Goal: Task Accomplishment & Management: Use online tool/utility

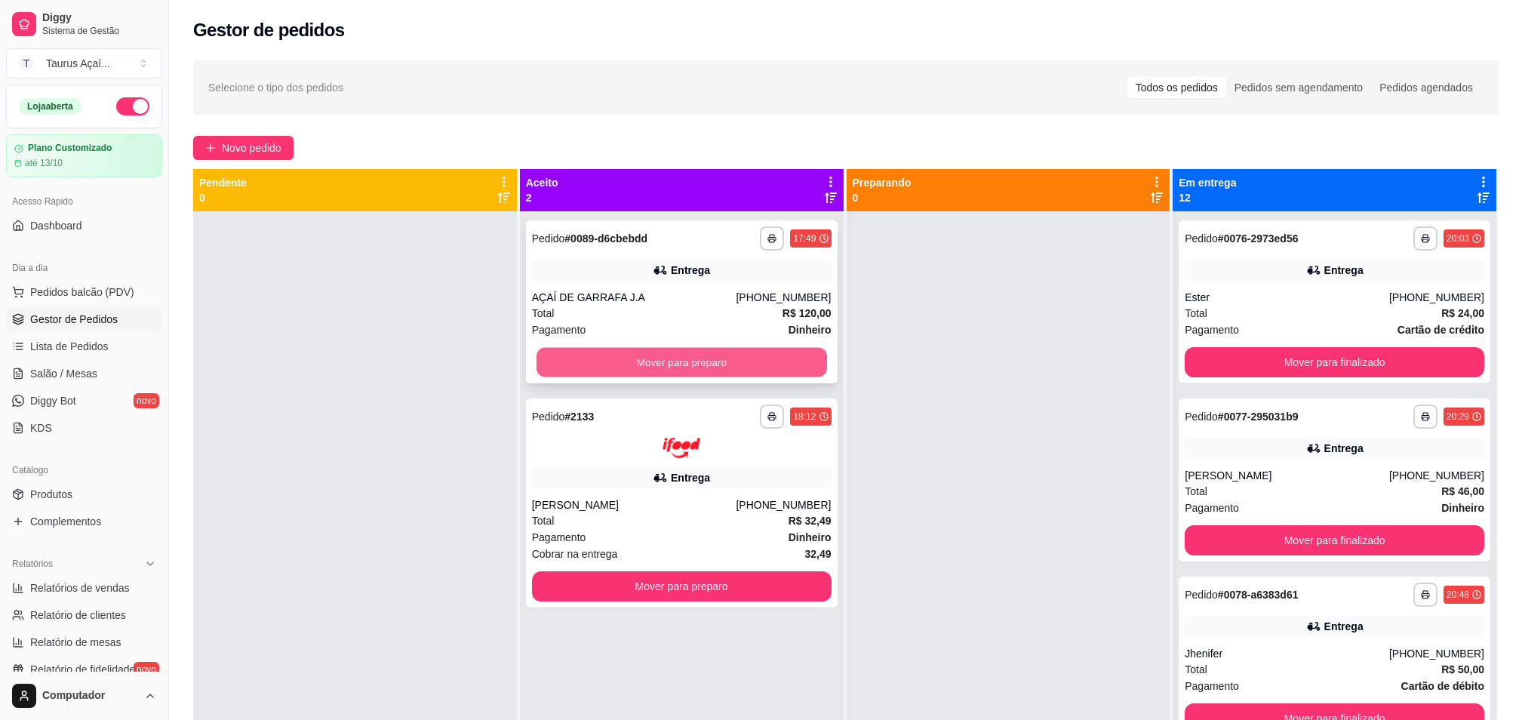
click at [598, 368] on button "Mover para preparo" at bounding box center [682, 362] width 291 height 29
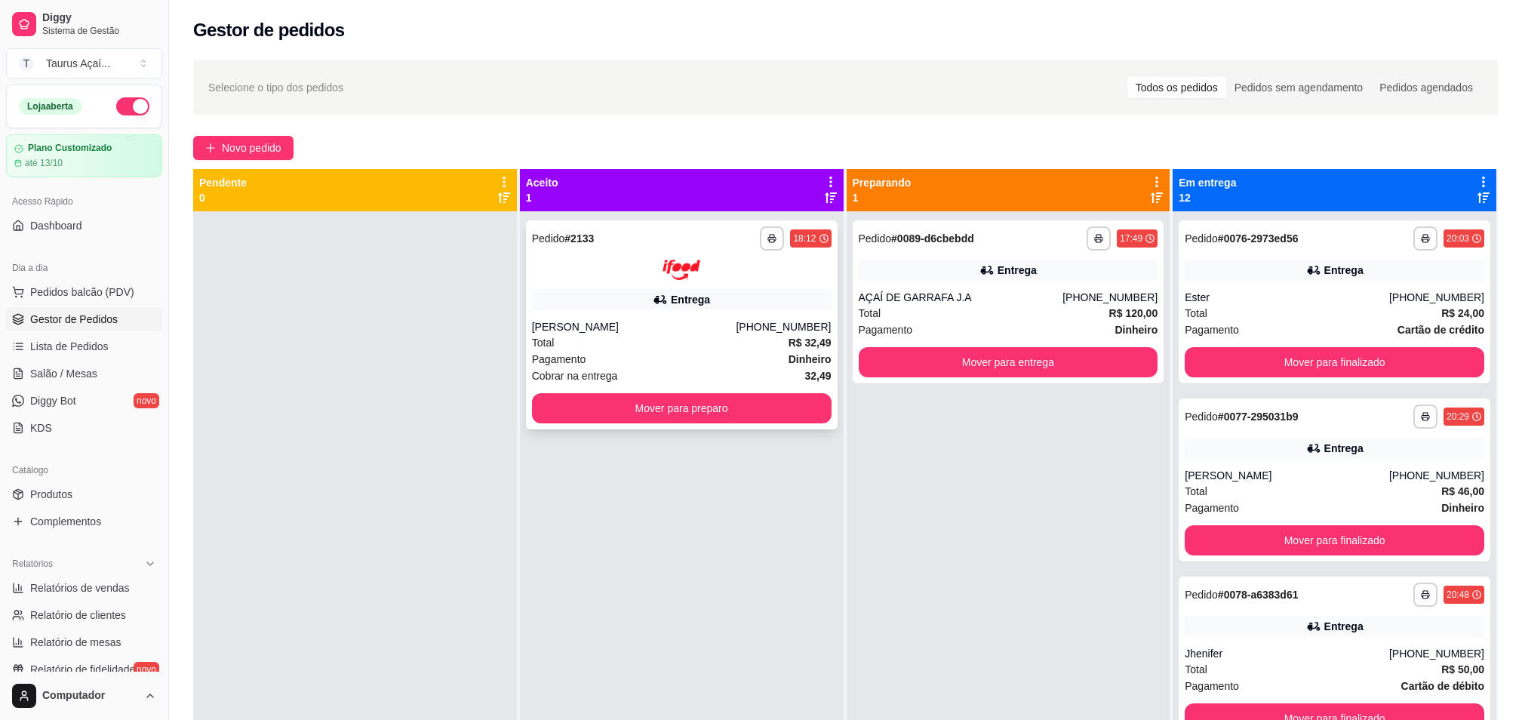
click at [586, 311] on div "**********" at bounding box center [682, 324] width 312 height 209
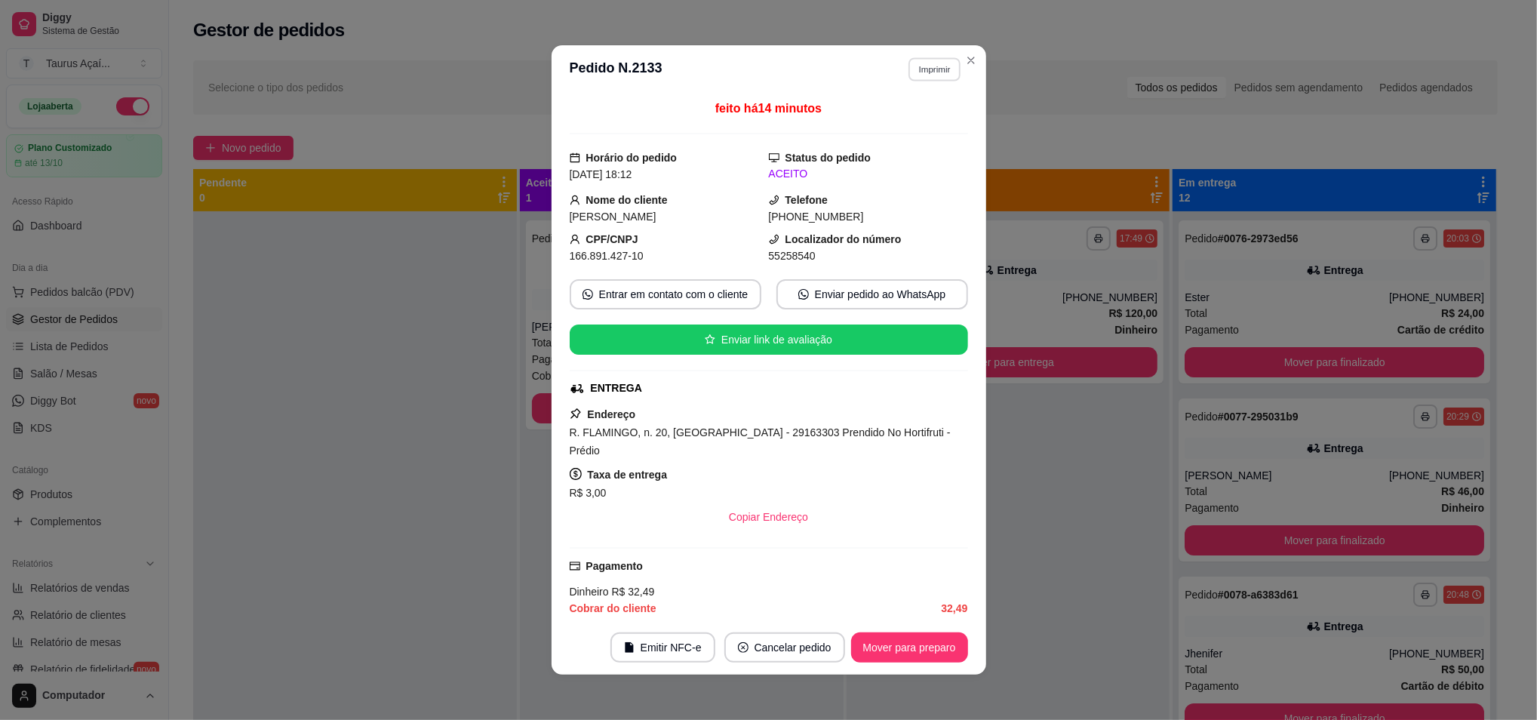
click at [909, 76] on button "Imprimir" at bounding box center [935, 68] width 52 height 23
drag, startPoint x: 898, startPoint y: 106, endPoint x: 903, endPoint y: 125, distance: 19.6
click at [899, 106] on div "Escolha a impressora IMPRESSORA" at bounding box center [901, 112] width 125 height 51
click at [903, 125] on button "IMPRESSORA" at bounding box center [901, 123] width 109 height 24
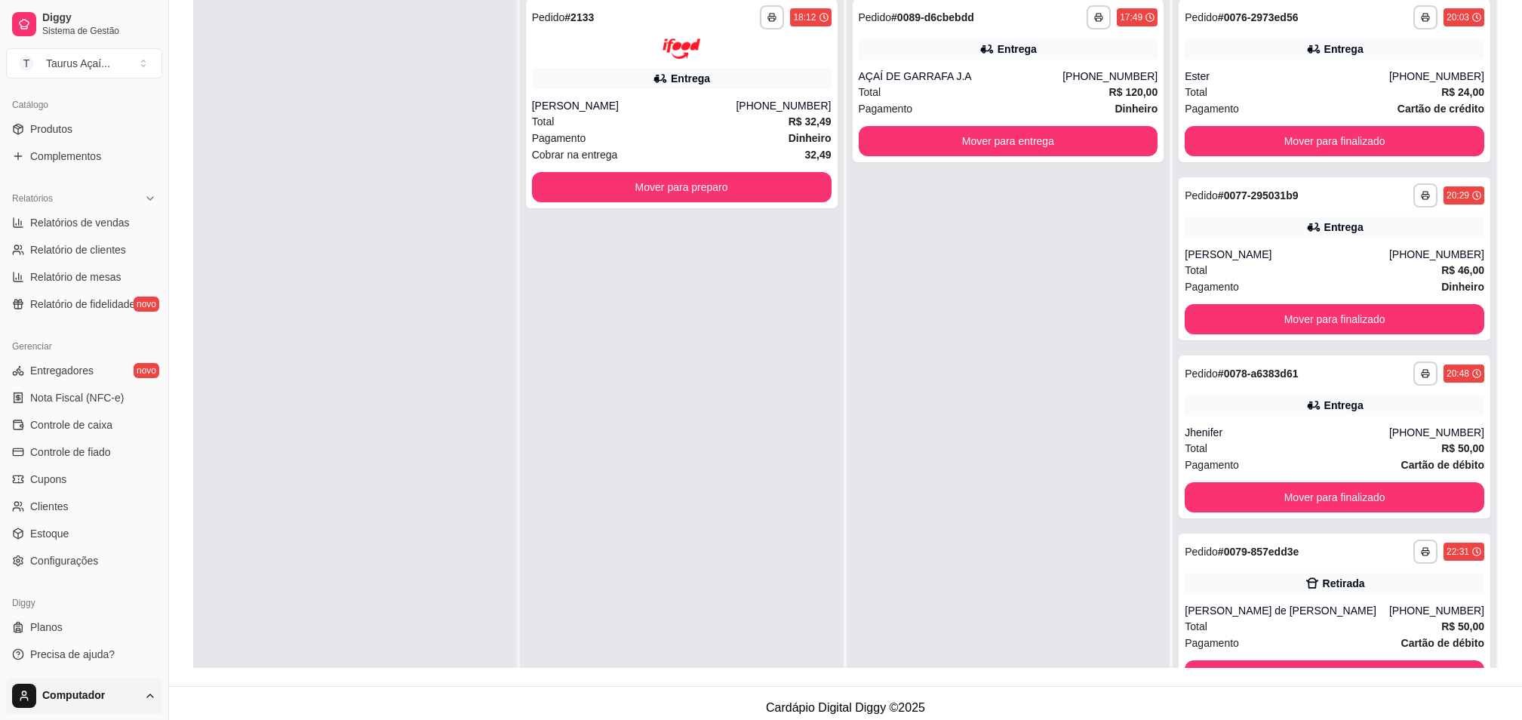
scroll to position [230, 0]
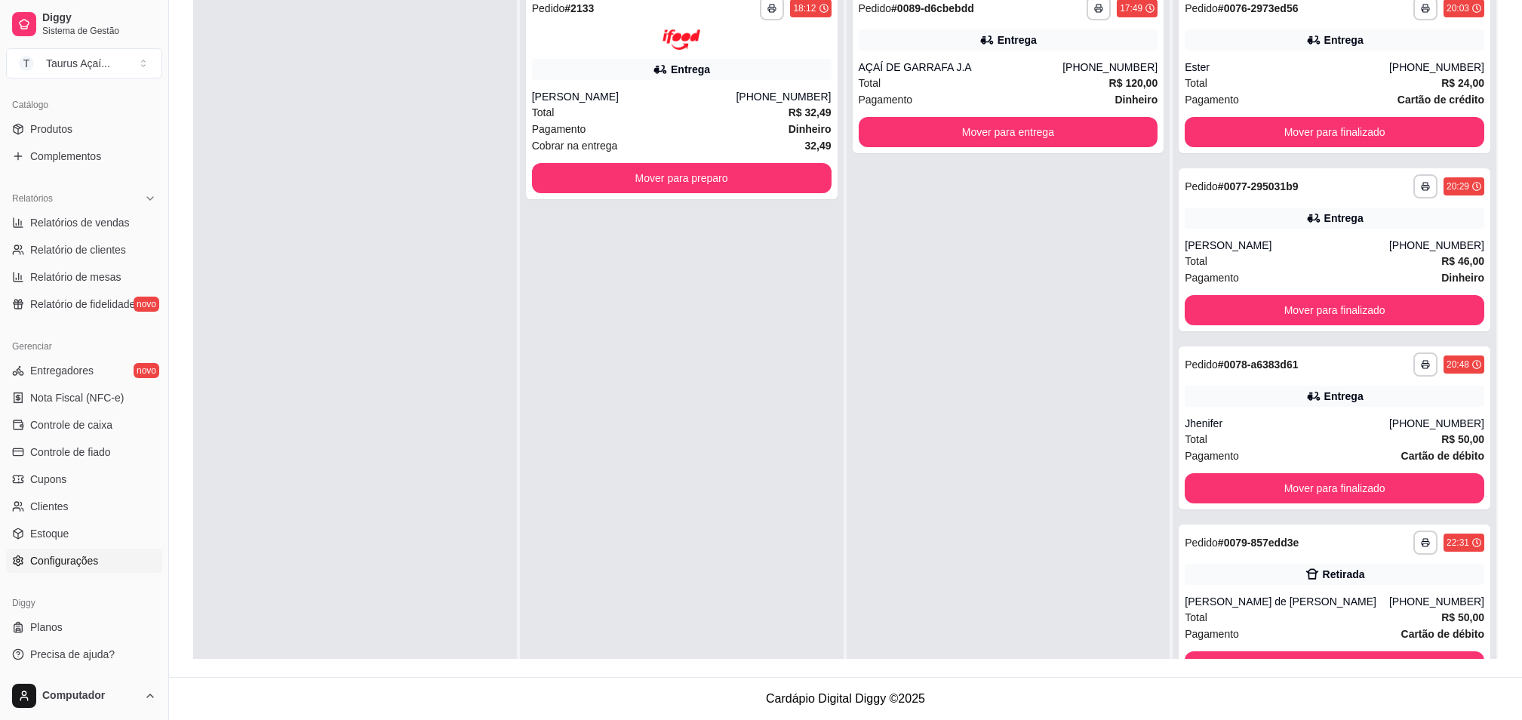
click at [78, 565] on span "Configurações" at bounding box center [64, 560] width 68 height 15
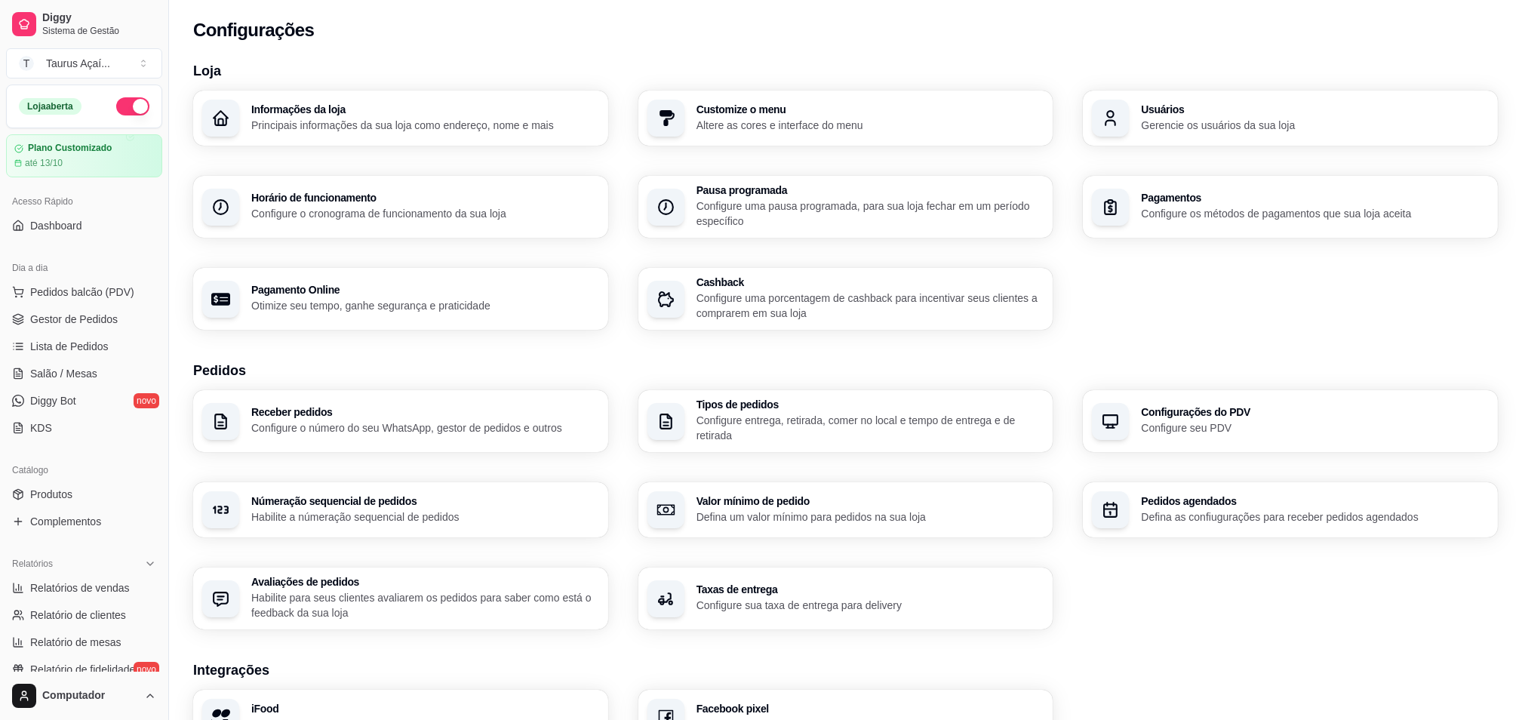
click at [336, 401] on div "Receber pedidos Configure o número do seu WhatsApp, gestor de pedidos e outros" at bounding box center [400, 421] width 415 height 62
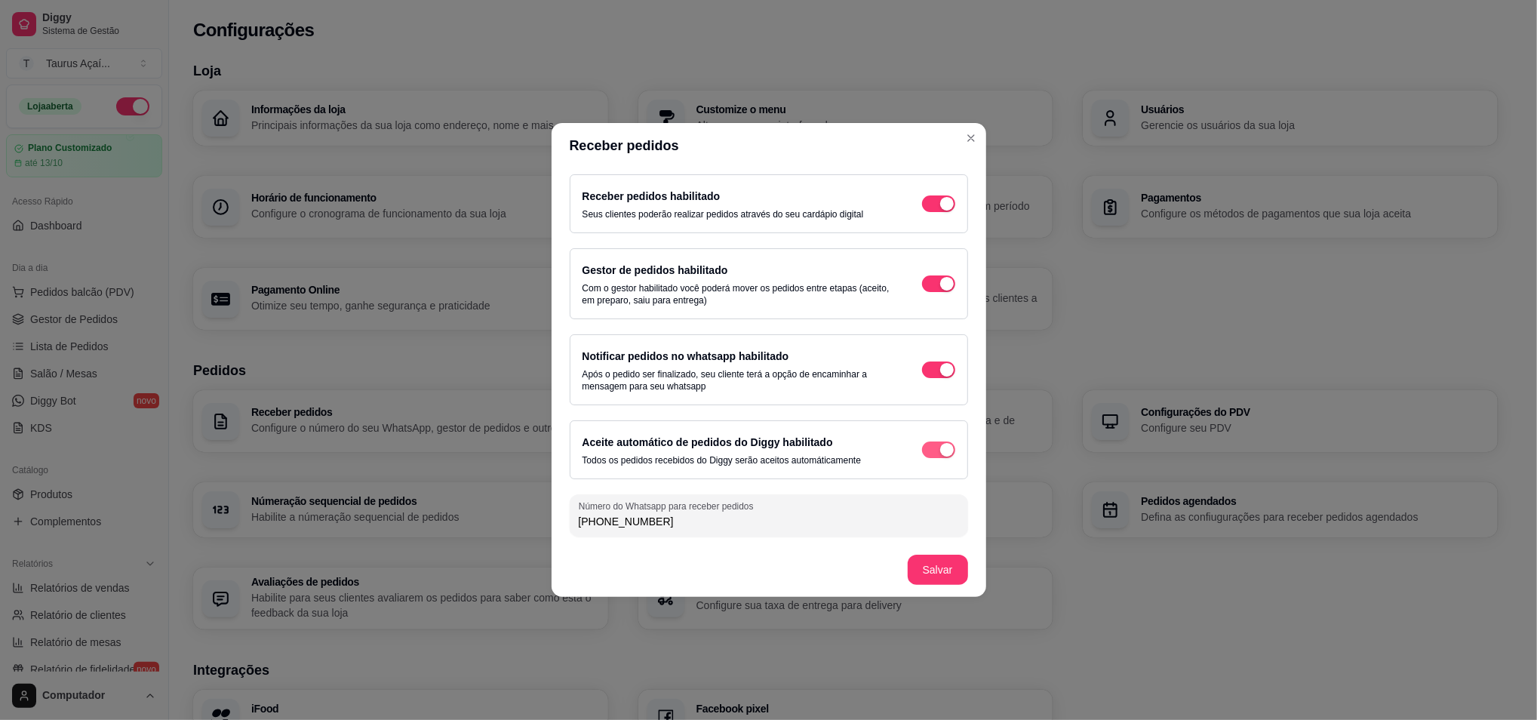
click at [931, 448] on span "button" at bounding box center [938, 449] width 33 height 17
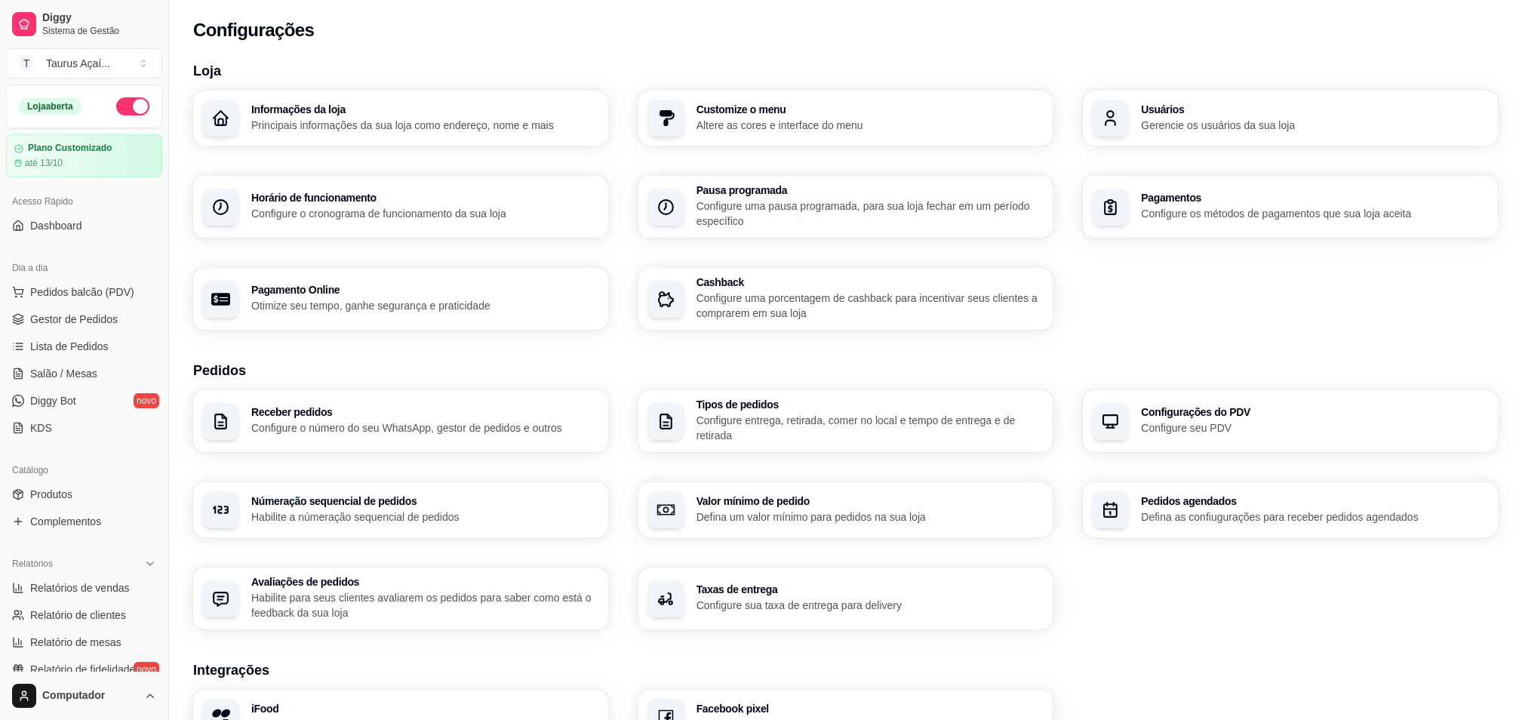
click at [785, 407] on h3 "Tipos de pedidos" at bounding box center [870, 404] width 348 height 11
click at [1195, 116] on div "Usuários Gerencie os usuários da sua loja" at bounding box center [1315, 118] width 348 height 29
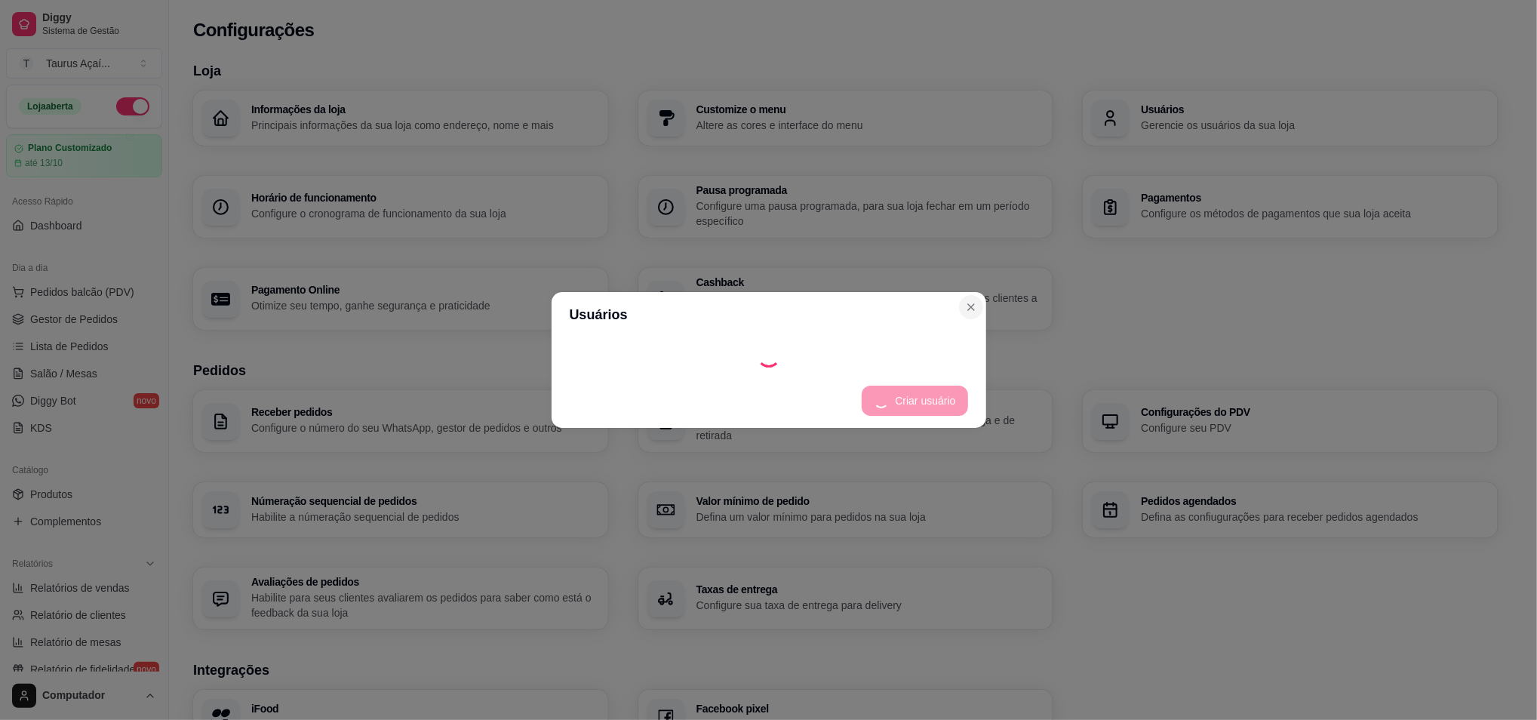
click at [967, 302] on section "Usuários Criar usuário" at bounding box center [769, 360] width 435 height 136
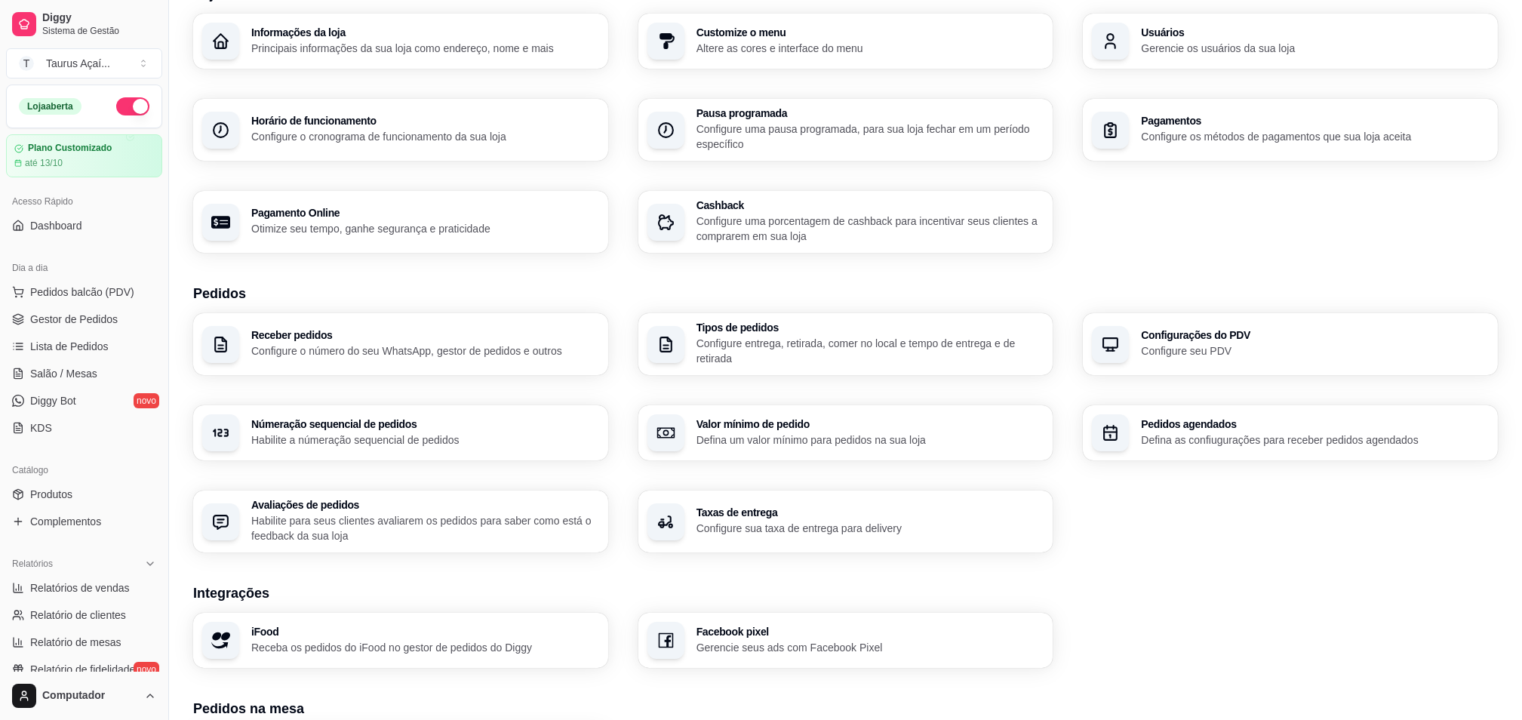
scroll to position [201, 0]
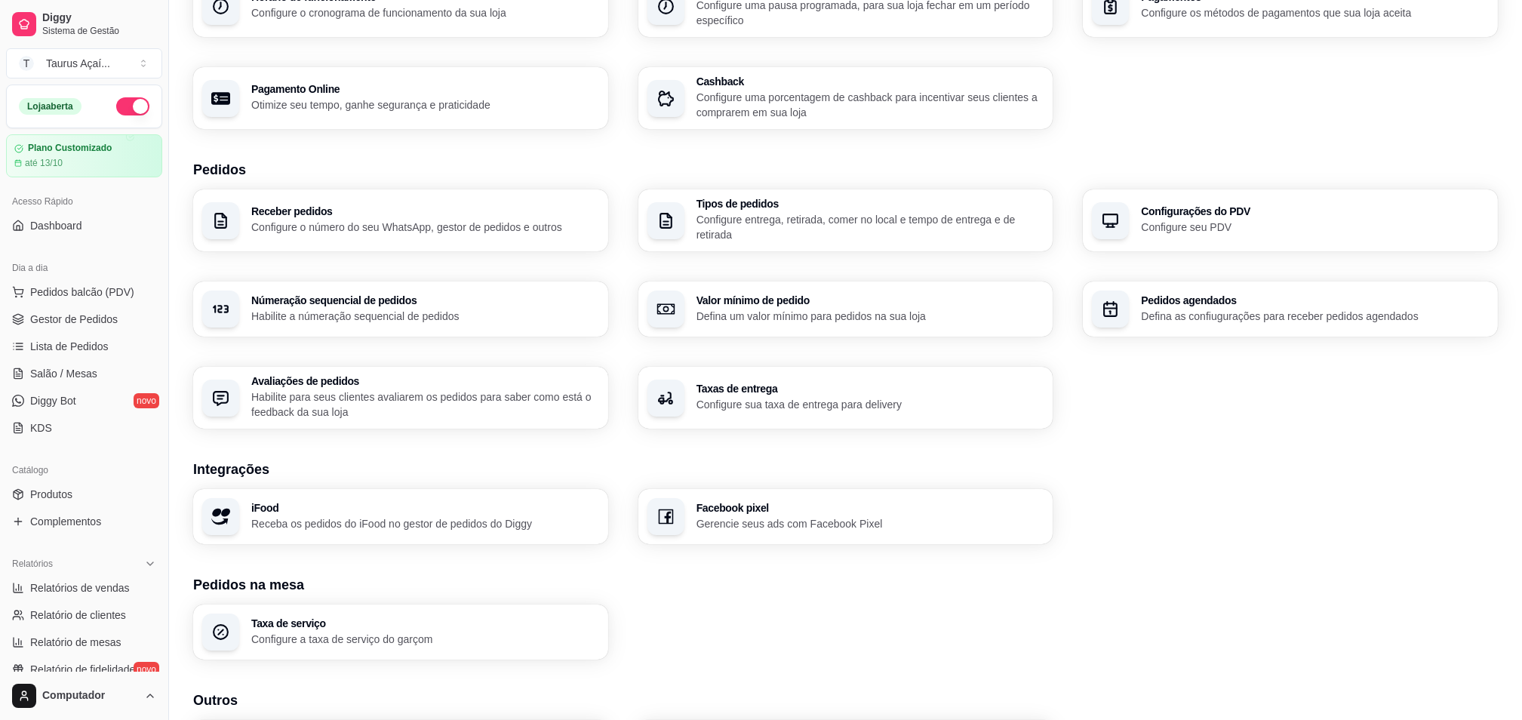
click at [435, 499] on div "iFood Receba os pedidos do iFood no gestor de pedidos do Diggy" at bounding box center [400, 516] width 415 height 55
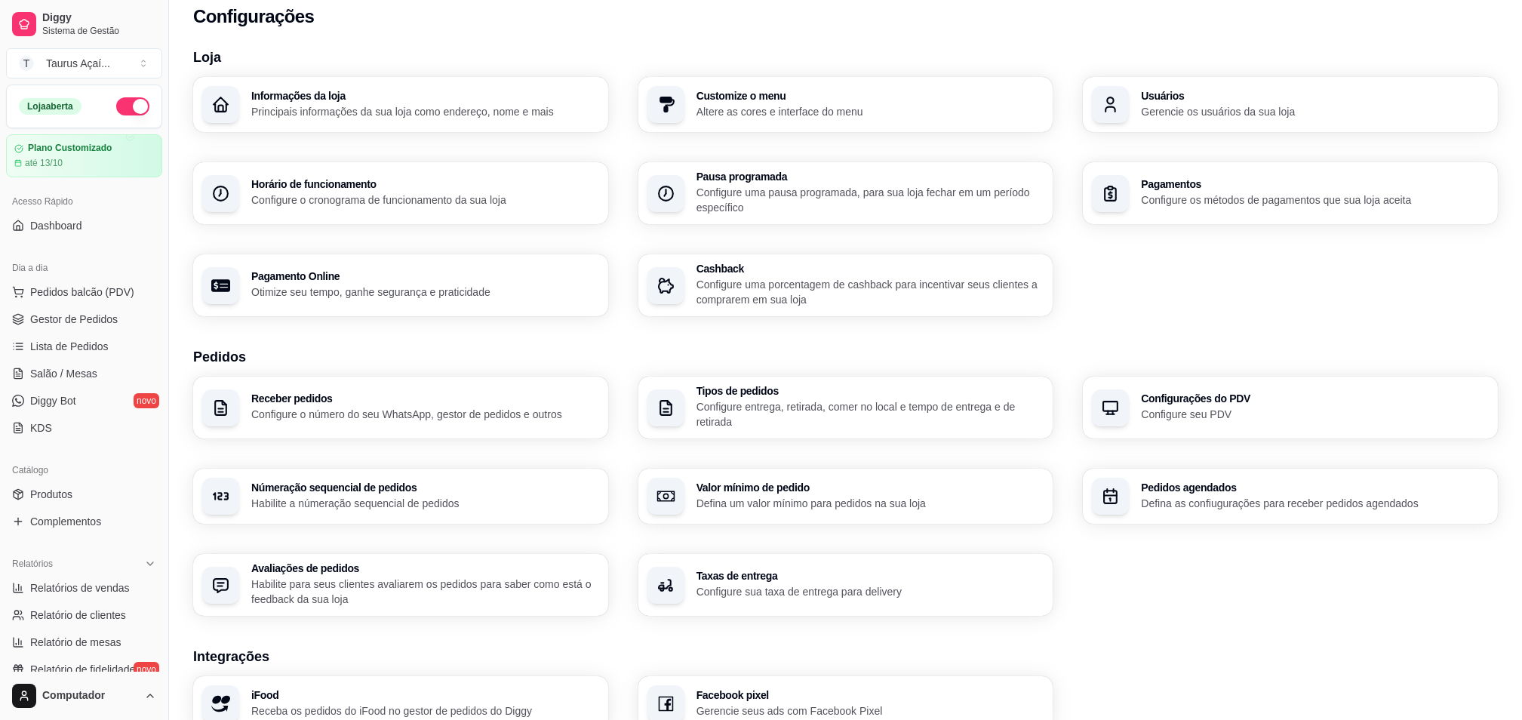
scroll to position [0, 0]
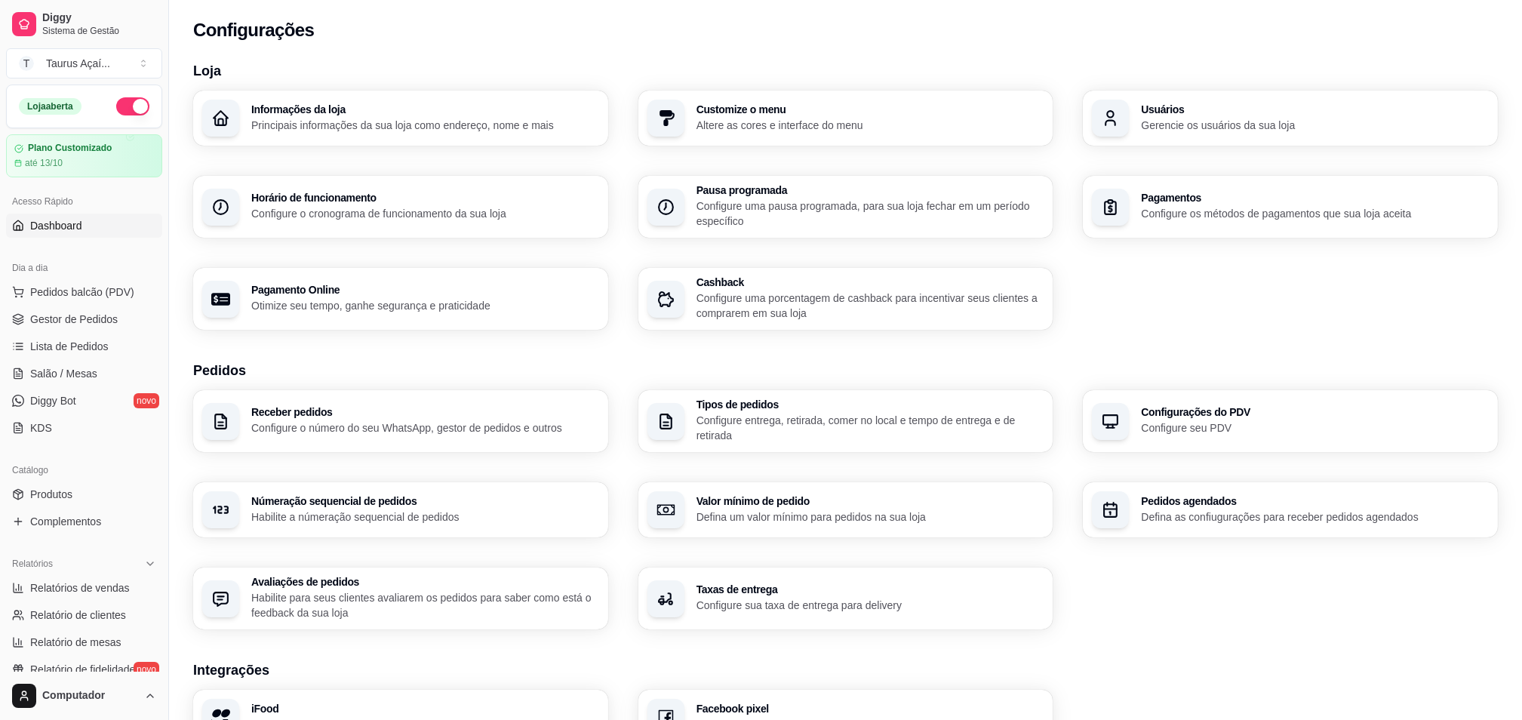
click at [49, 234] on link "Dashboard" at bounding box center [84, 226] width 156 height 24
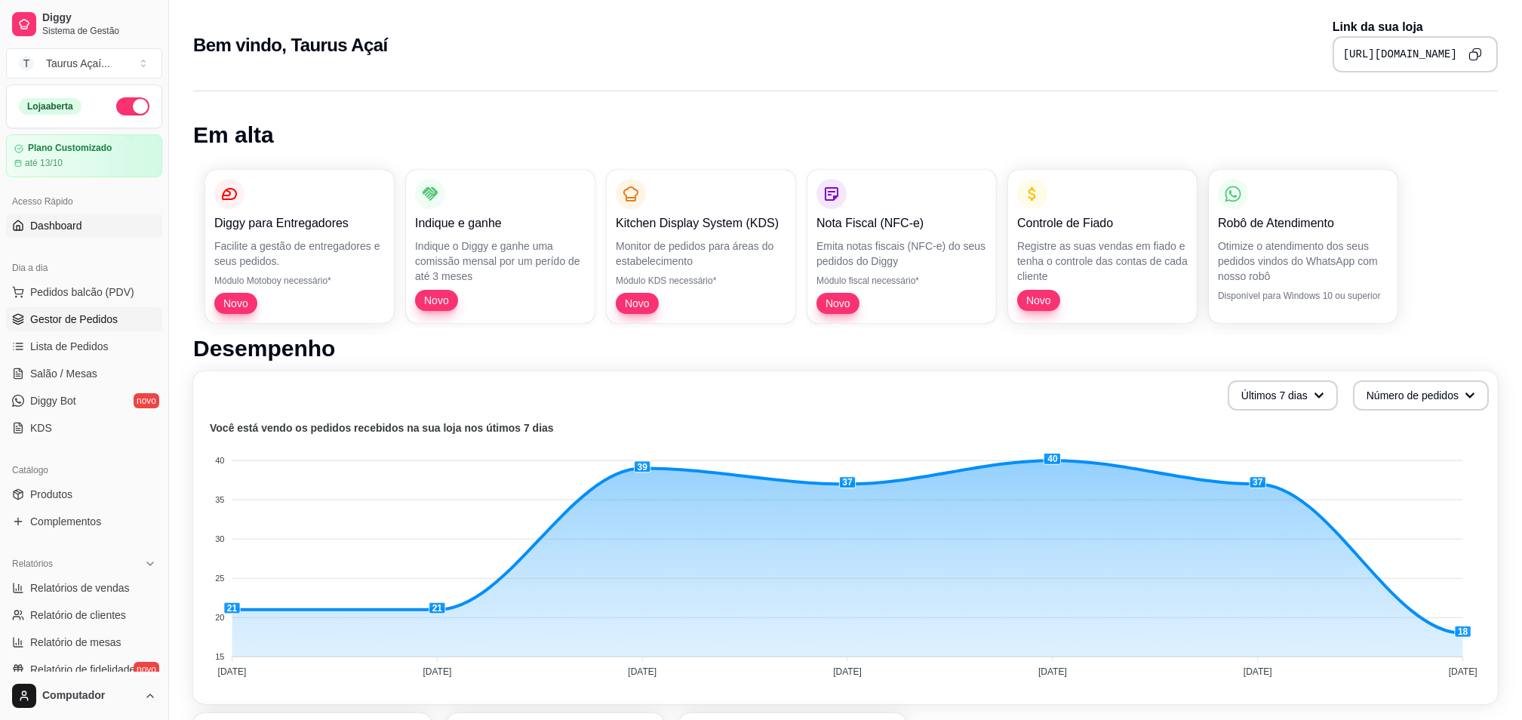
click at [81, 314] on span "Gestor de Pedidos" at bounding box center [74, 319] width 88 height 15
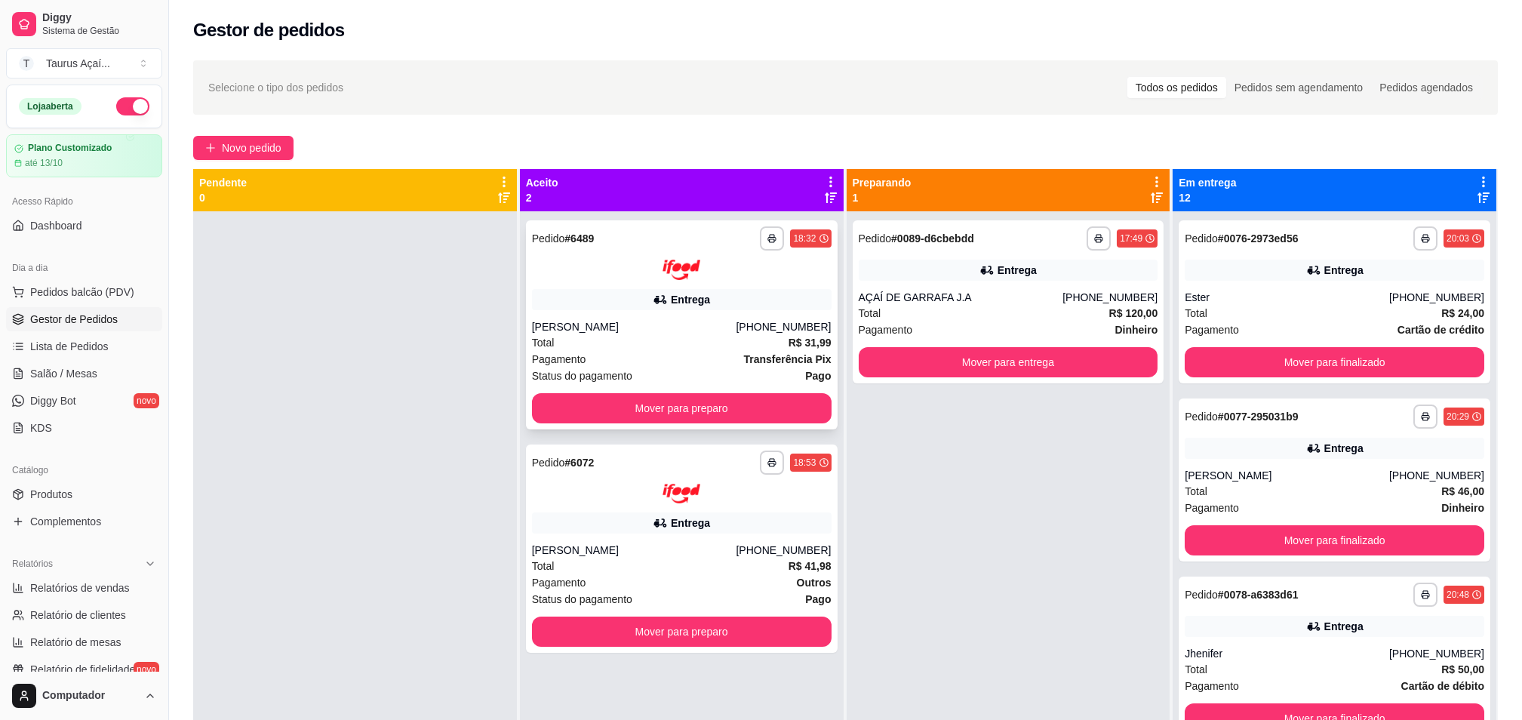
click at [588, 319] on div "Marta Milene" at bounding box center [634, 326] width 204 height 15
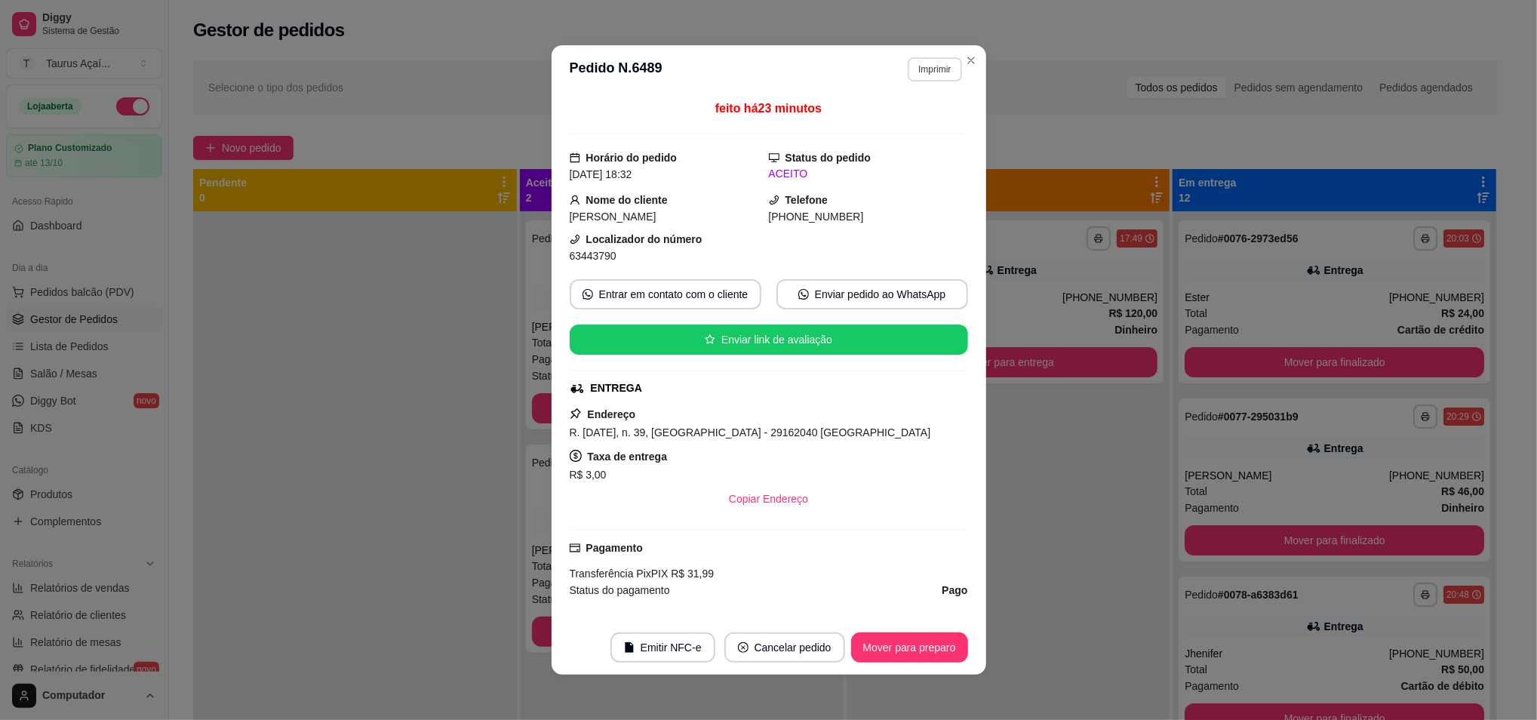
click at [909, 62] on button "Imprimir" at bounding box center [935, 69] width 54 height 24
click at [847, 119] on button "IMPRESSORA" at bounding box center [901, 123] width 109 height 24
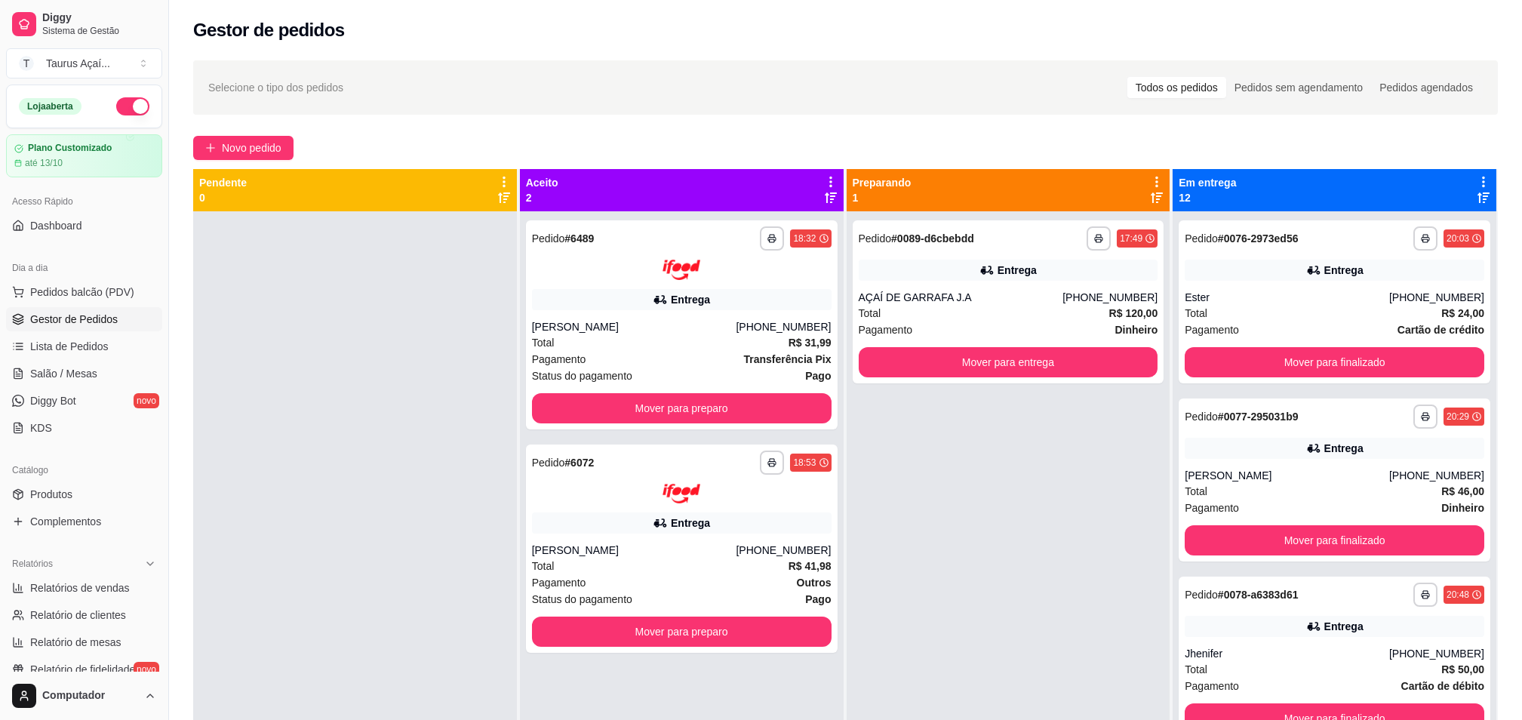
drag, startPoint x: 140, startPoint y: 210, endPoint x: 323, endPoint y: -105, distance: 364.2
